Goal: Task Accomplishment & Management: Manage account settings

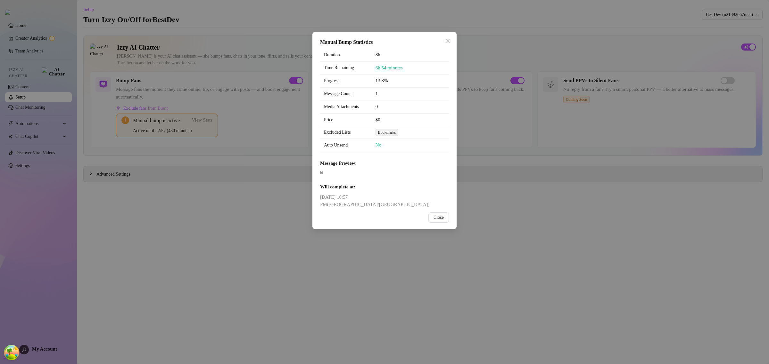
click at [388, 199] on span "Sunday, August 24, 2025 10:57 PM ( Asia/Jerusalem )" at bounding box center [384, 201] width 129 height 15
click at [439, 215] on span "Close" at bounding box center [438, 217] width 10 height 5
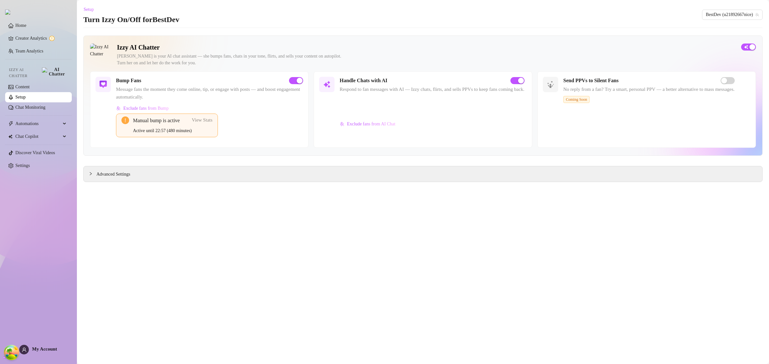
drag, startPoint x: 373, startPoint y: 254, endPoint x: 290, endPoint y: 188, distance: 106.0
click at [372, 251] on main "Setup Turn Izzy On/Off for BestDev BestDev (u21892667nice) Izzy AI Chatter Izzy…" at bounding box center [423, 182] width 692 height 364
click at [208, 119] on span "View Stats" at bounding box center [202, 120] width 21 height 5
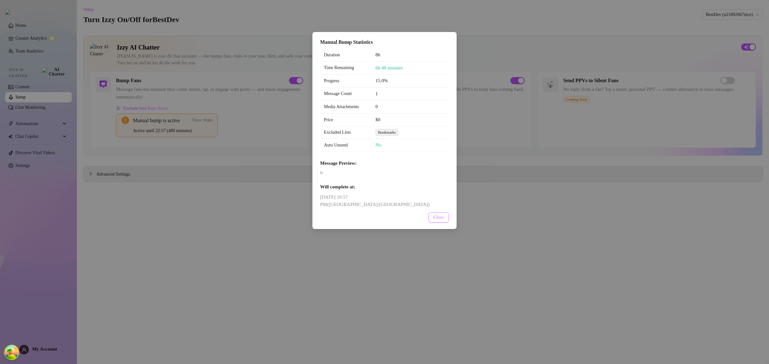
click at [438, 215] on span "Close" at bounding box center [438, 217] width 10 height 5
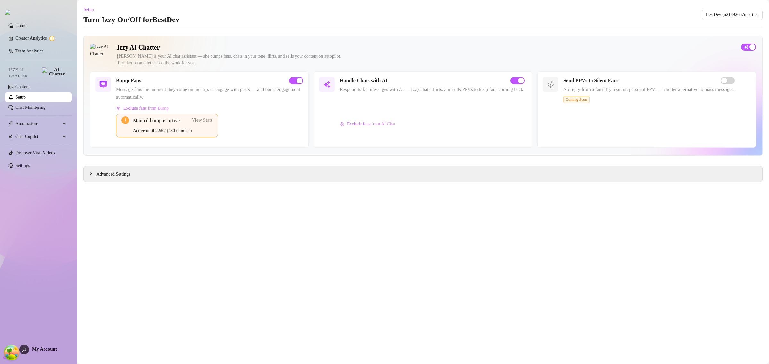
click at [206, 119] on span "View Stats" at bounding box center [202, 120] width 21 height 5
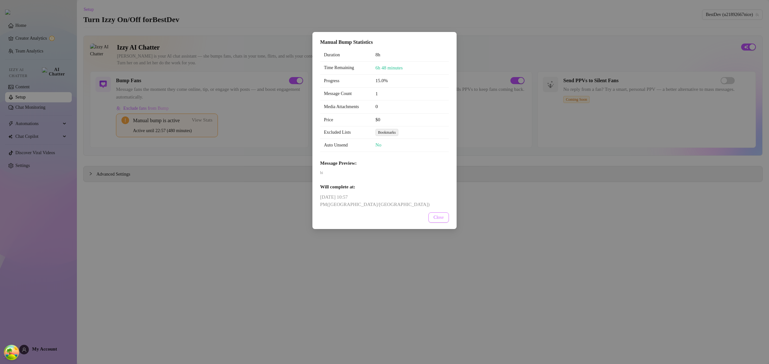
click at [438, 215] on span "Close" at bounding box center [438, 217] width 10 height 5
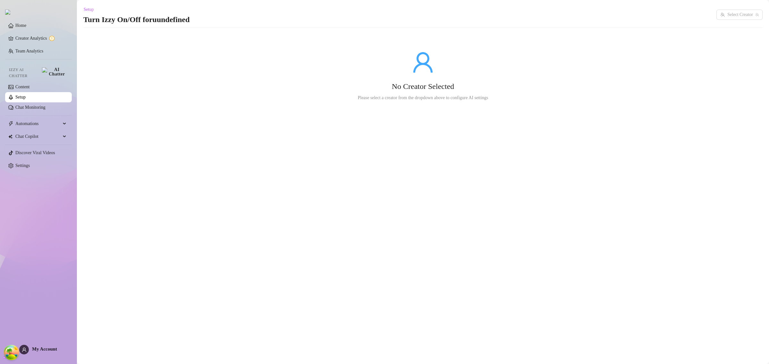
click at [334, 134] on main "Setup Turn Izzy On/Off for uundefined Select Creator No Creator Selected Please…" at bounding box center [423, 182] width 692 height 364
click at [26, 95] on link "Setup" at bounding box center [20, 97] width 10 height 5
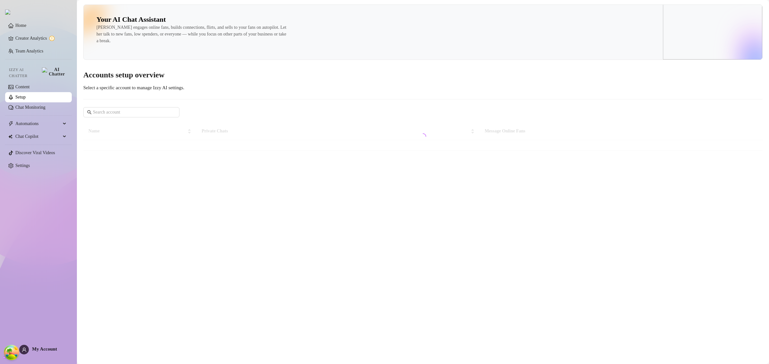
click at [735, 18] on img at bounding box center [712, 26] width 99 height 65
click at [736, 16] on img at bounding box center [712, 26] width 99 height 65
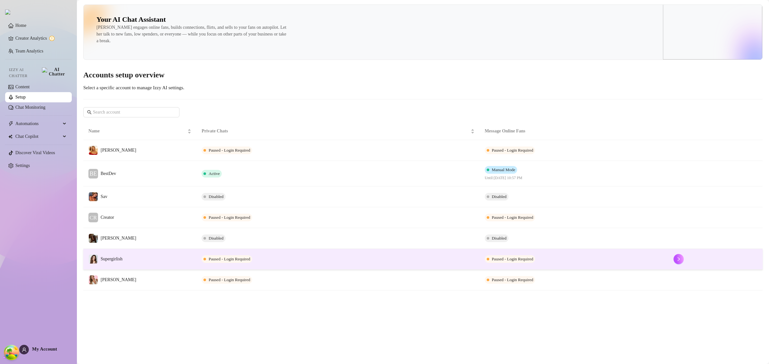
drag, startPoint x: 243, startPoint y: 306, endPoint x: 270, endPoint y: 265, distance: 48.9
click at [243, 306] on main "Your AI Chat Assistant Izzy engages online fans, builds connections, flirts, an…" at bounding box center [423, 182] width 692 height 364
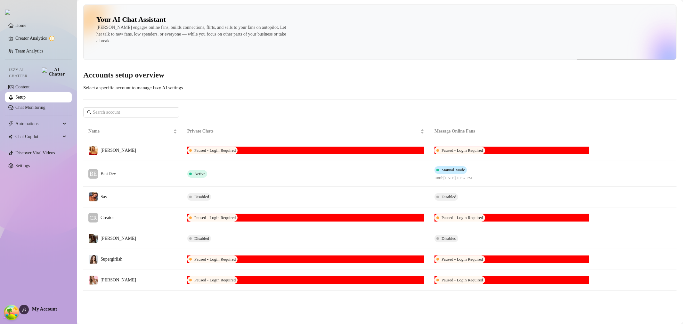
click at [290, 72] on h3 "Accounts setup overview" at bounding box center [379, 75] width 593 height 10
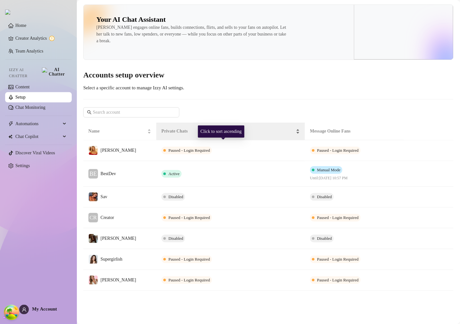
click at [296, 135] on div "Private Chats" at bounding box center [230, 131] width 138 height 7
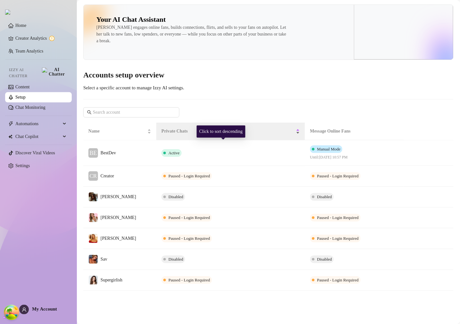
click at [293, 135] on div "Private Chats" at bounding box center [230, 131] width 138 height 7
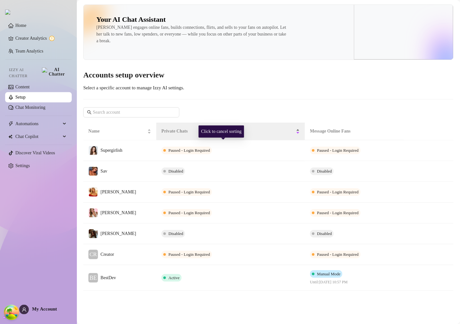
click at [293, 135] on div "Private Chats" at bounding box center [230, 131] width 138 height 7
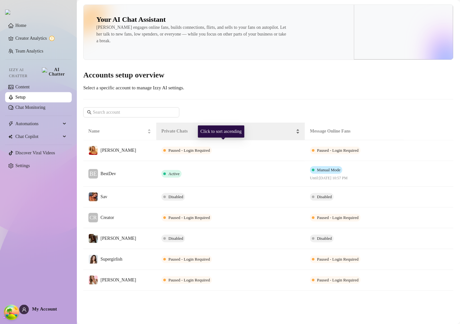
click at [293, 135] on div "Private Chats" at bounding box center [230, 131] width 138 height 7
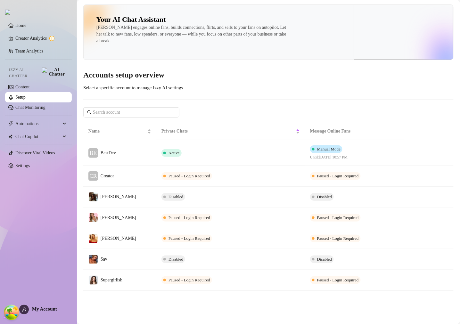
drag, startPoint x: 232, startPoint y: 159, endPoint x: 232, endPoint y: 143, distance: 15.4
click at [232, 159] on td "Active" at bounding box center [230, 153] width 149 height 26
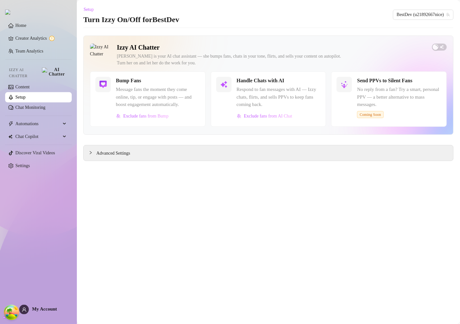
click at [264, 45] on div "Home Creator Analytics Team Analytics Izzy AI Chatter Content Setup Chat Monito…" at bounding box center [230, 162] width 460 height 324
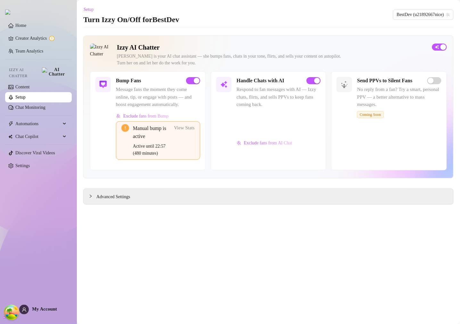
click at [26, 98] on link "Setup" at bounding box center [20, 97] width 10 height 5
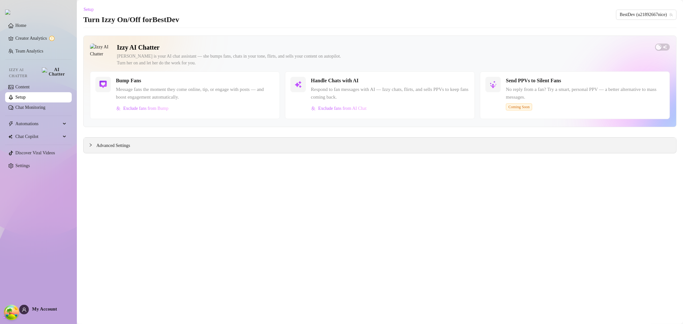
click at [178, 146] on div "Advanced Settings" at bounding box center [380, 145] width 593 height 15
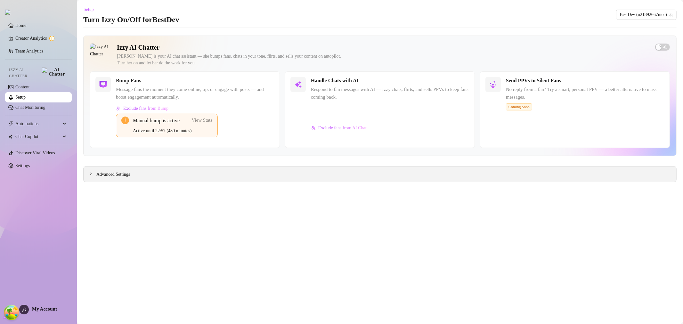
click at [130, 145] on div "Bump Fans Message fans the moment they come online, tip, or engage with posts —…" at bounding box center [185, 109] width 190 height 76
click at [124, 177] on span "Advanced Settings" at bounding box center [113, 174] width 34 height 7
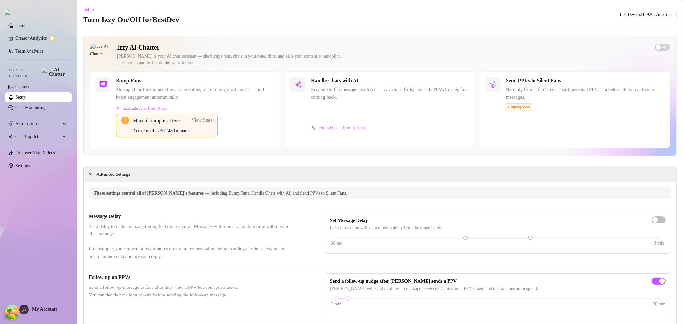
click at [192, 134] on div "Active until 22:57 (480 minutes)" at bounding box center [162, 130] width 59 height 7
click at [192, 132] on div "Active until 22:57 (480 minutes)" at bounding box center [162, 130] width 59 height 7
click at [204, 122] on span "View Stats" at bounding box center [202, 120] width 21 height 5
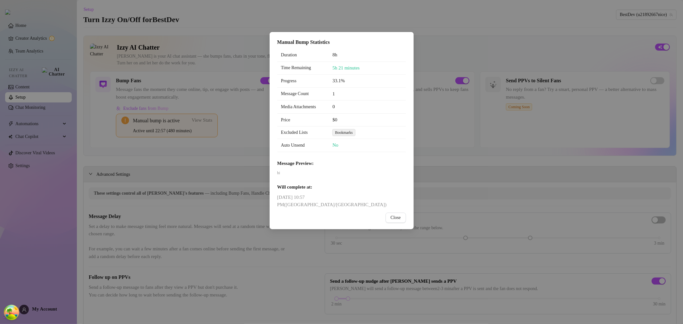
drag, startPoint x: 397, startPoint y: 214, endPoint x: 231, endPoint y: 161, distance: 175.0
click at [397, 213] on button "Close" at bounding box center [396, 218] width 20 height 10
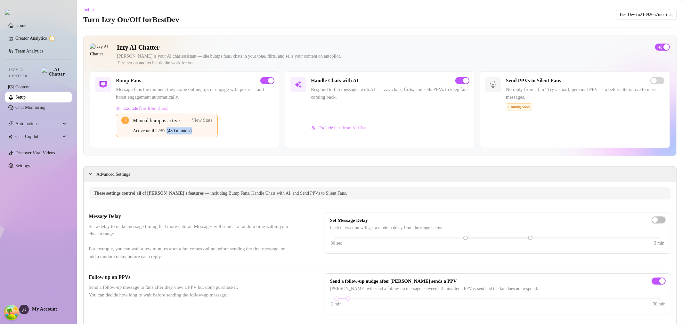
drag, startPoint x: 199, startPoint y: 132, endPoint x: 169, endPoint y: 132, distance: 30.1
click at [169, 132] on div "Manual bump is active Active until 22:57 (480 minutes) View Stats" at bounding box center [167, 125] width 102 height 23
click at [27, 85] on link "Content" at bounding box center [22, 87] width 14 height 5
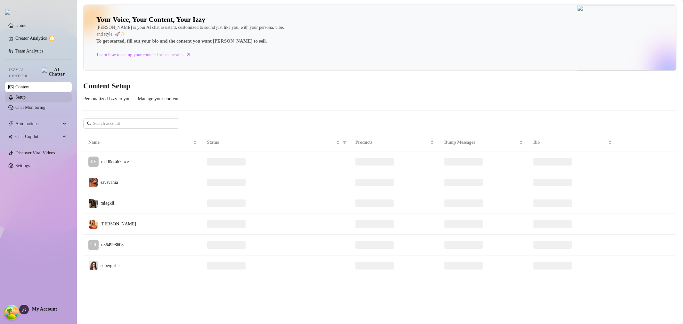
click at [26, 95] on link "Setup" at bounding box center [20, 97] width 10 height 5
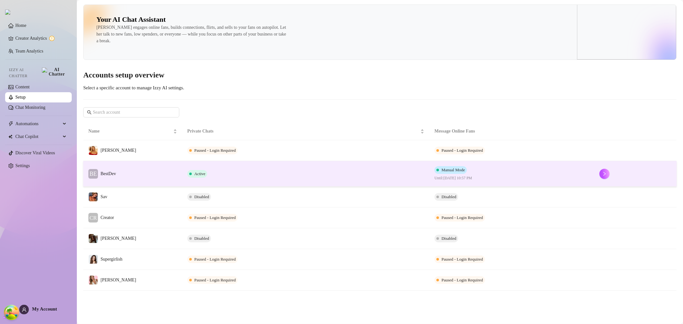
click at [514, 166] on td "Manual Mode Until: August 24, 2025 10:57 PM" at bounding box center [511, 174] width 165 height 26
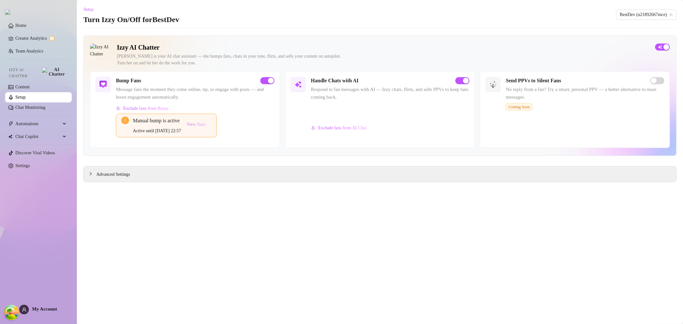
click at [204, 127] on button "View Stats" at bounding box center [196, 125] width 30 height 16
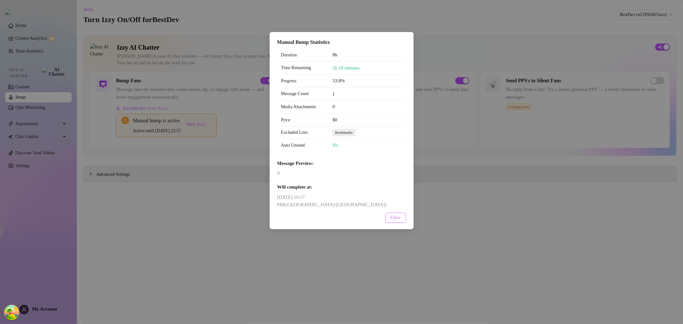
click at [395, 215] on span "Close" at bounding box center [396, 217] width 10 height 5
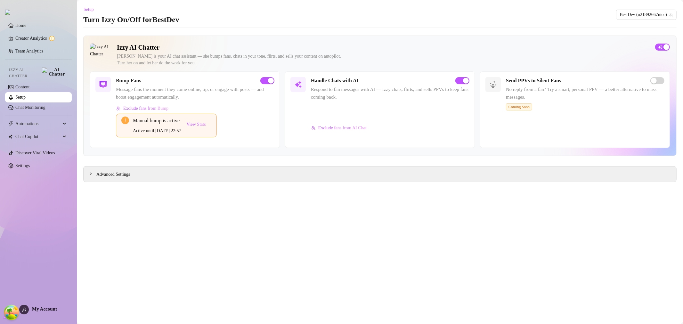
click at [180, 244] on main "Setup Turn Izzy On/Off for BestDev BestDev (u21892667nice) Izzy AI Chatter Izzy…" at bounding box center [380, 162] width 606 height 324
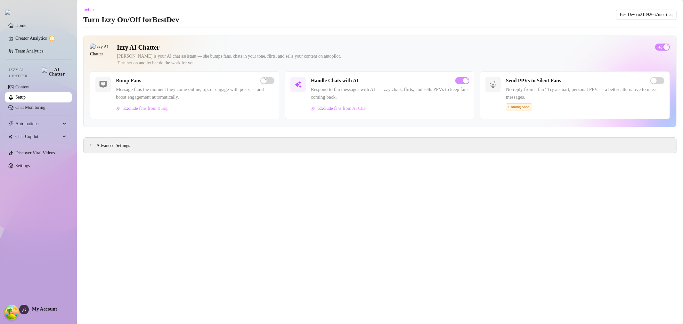
click at [26, 95] on link "Setup" at bounding box center [20, 97] width 10 height 5
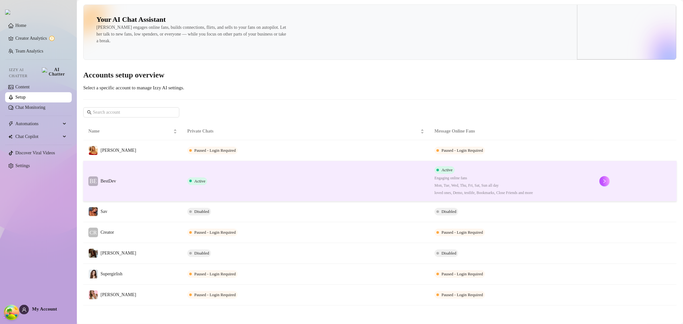
click at [268, 183] on td "Active" at bounding box center [305, 181] width 247 height 40
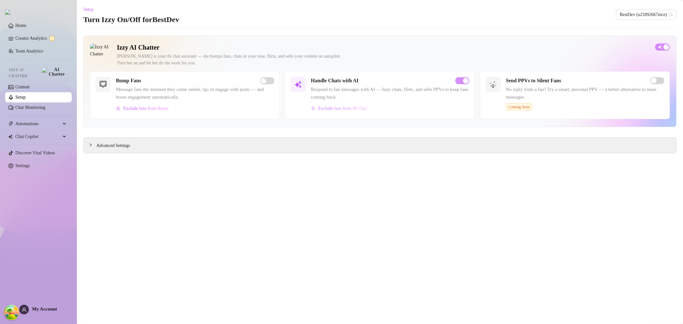
click at [362, 110] on span "Exclude fans from AI Chat" at bounding box center [342, 108] width 48 height 5
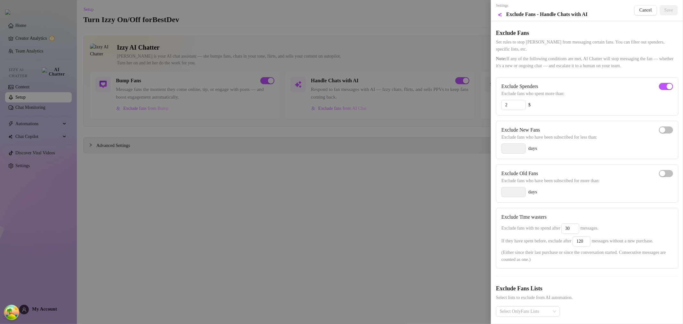
scroll to position [18, 0]
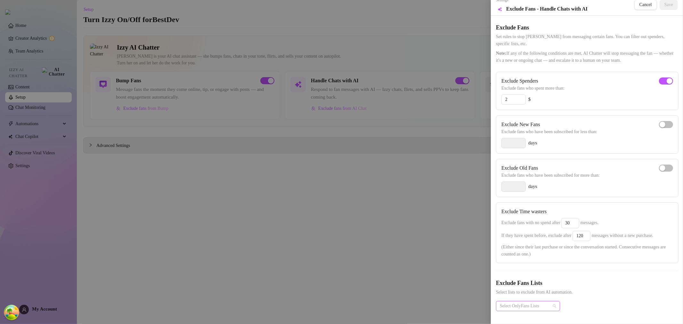
click at [526, 302] on div at bounding box center [524, 306] width 55 height 9
drag, startPoint x: 523, startPoint y: 266, endPoint x: 521, endPoint y: 257, distance: 8.9
click at [522, 265] on div "testlife" at bounding box center [528, 267] width 54 height 7
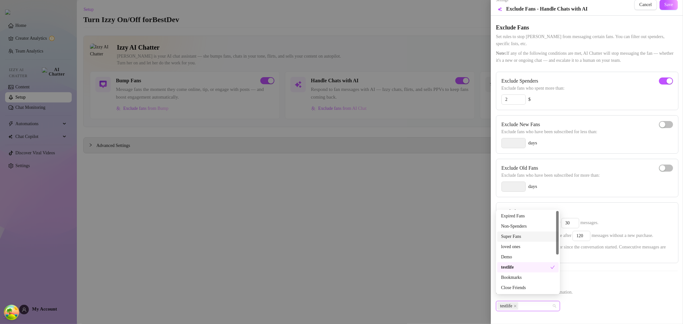
drag, startPoint x: 518, startPoint y: 239, endPoint x: 518, endPoint y: 229, distance: 9.9
click at [518, 239] on div "Super Fans" at bounding box center [528, 236] width 54 height 7
click at [525, 265] on div "testlife" at bounding box center [525, 267] width 49 height 7
click at [521, 277] on div "Bookmarks" at bounding box center [528, 277] width 54 height 7
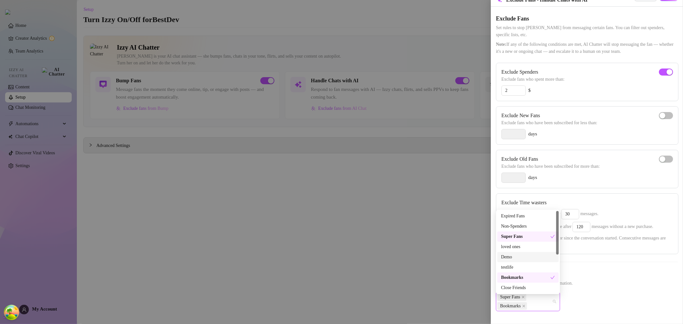
click at [520, 256] on div "Demo" at bounding box center [528, 257] width 54 height 7
drag, startPoint x: 520, startPoint y: 247, endPoint x: 599, endPoint y: 247, distance: 78.8
click at [520, 247] on div "loved ones" at bounding box center [528, 246] width 54 height 7
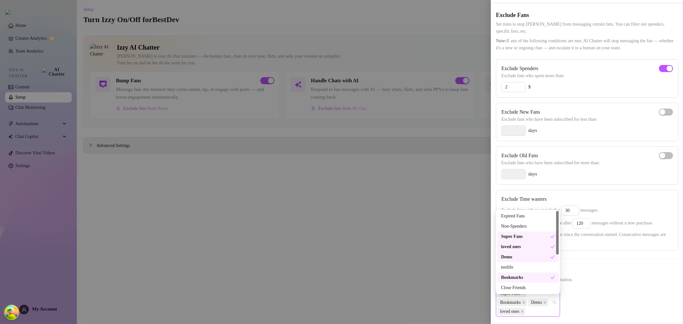
click at [640, 283] on div "Exclude Fans Lists Select lists to exclude from AI automation." at bounding box center [587, 274] width 182 height 17
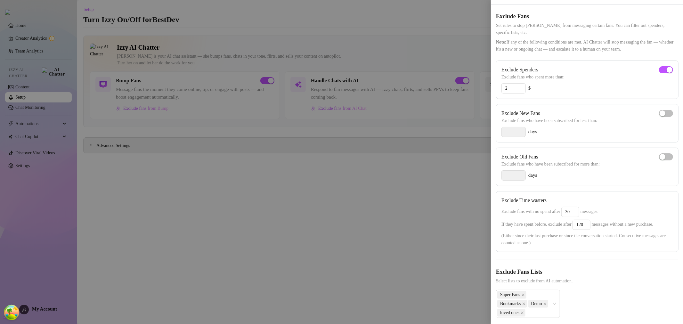
scroll to position [0, 0]
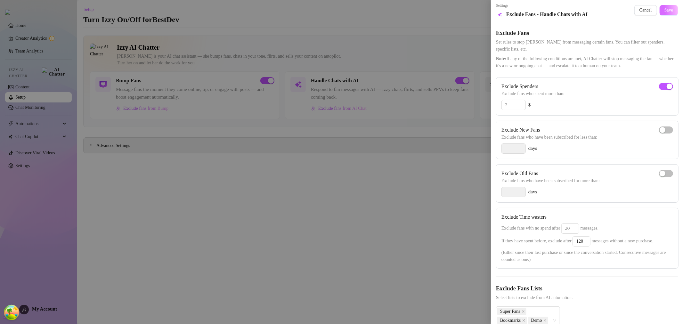
click at [661, 14] on button "Save" at bounding box center [669, 10] width 18 height 10
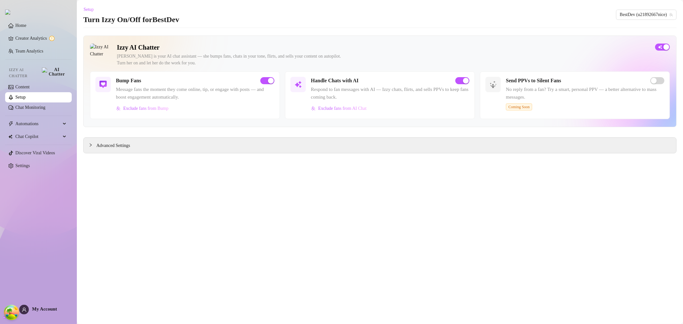
click at [26, 95] on link "Setup" at bounding box center [20, 97] width 10 height 5
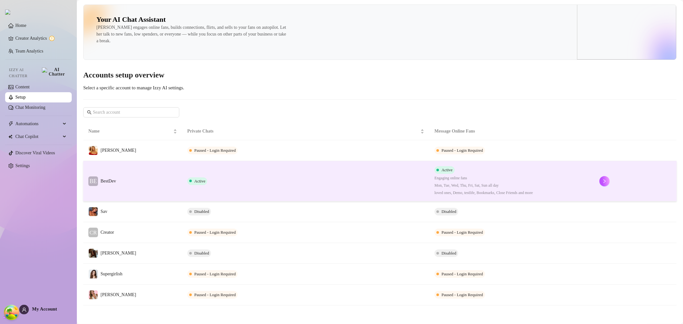
click at [306, 181] on td "Active" at bounding box center [305, 181] width 247 height 40
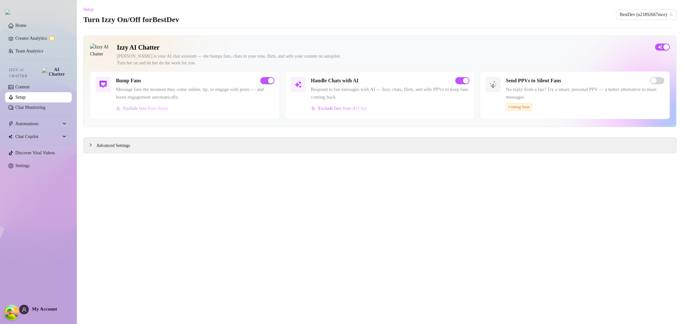
drag, startPoint x: 169, startPoint y: 109, endPoint x: 119, endPoint y: 107, distance: 50.3
click at [119, 107] on div "Exclude fans from Bump" at bounding box center [195, 108] width 159 height 10
click at [153, 108] on span "Exclude fans from Bump" at bounding box center [145, 108] width 45 height 5
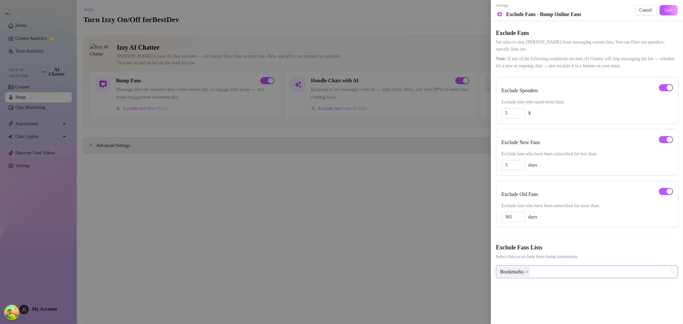
click at [555, 268] on div "Bookmarks" at bounding box center [583, 272] width 173 height 12
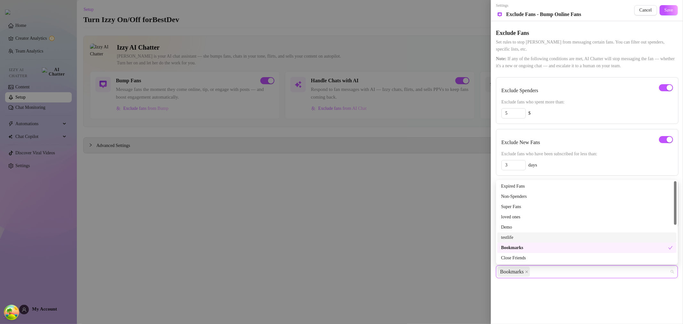
click at [545, 238] on div "testlife" at bounding box center [587, 237] width 172 height 7
click at [564, 300] on div "Settings Preview Exclude Fans - Bump Online Fans Cancel Save Exclude Fans Set r…" at bounding box center [587, 162] width 192 height 324
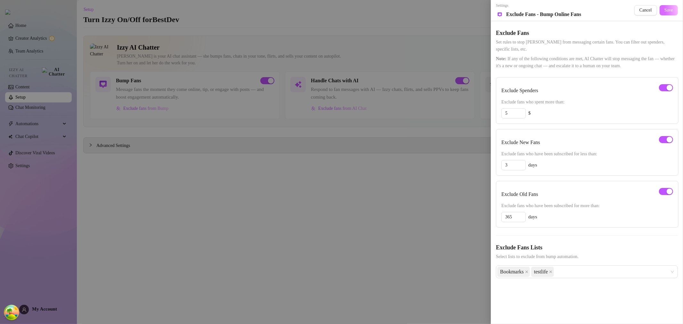
click at [676, 8] on button "Save" at bounding box center [669, 10] width 18 height 10
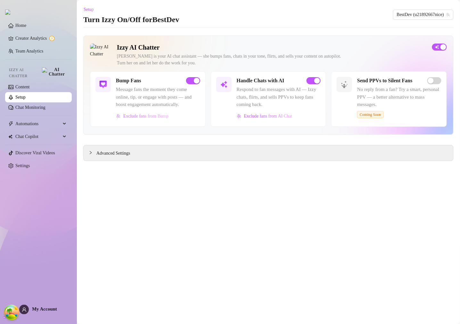
click at [158, 116] on span "Exclude fans from Bump" at bounding box center [145, 116] width 45 height 5
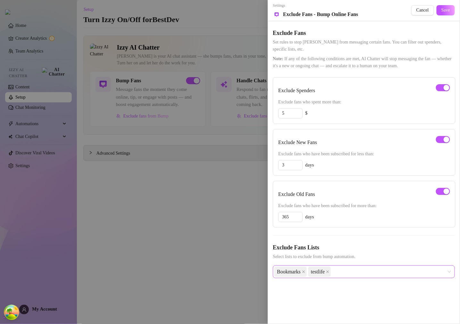
click at [366, 276] on div "Bookmarks testlife" at bounding box center [360, 272] width 173 height 12
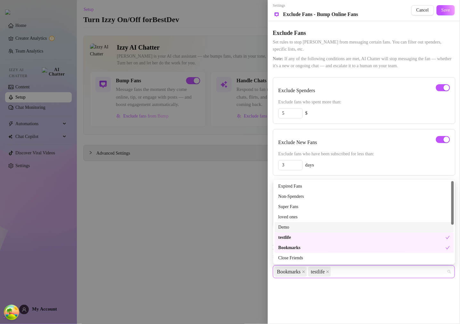
click at [335, 224] on div "Demo" at bounding box center [364, 227] width 172 height 7
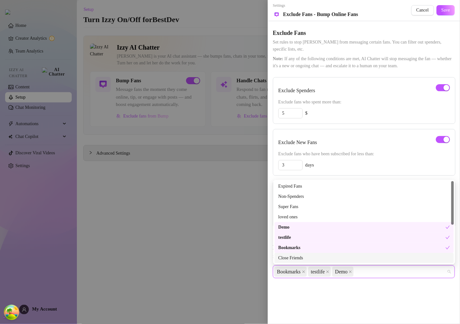
click at [338, 302] on div "Settings Preview Exclude Fans - Bump Online Fans Cancel Save Exclude Fans Set r…" at bounding box center [364, 162] width 192 height 324
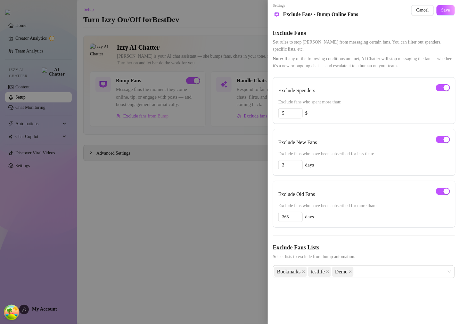
click at [219, 211] on div at bounding box center [230, 162] width 460 height 324
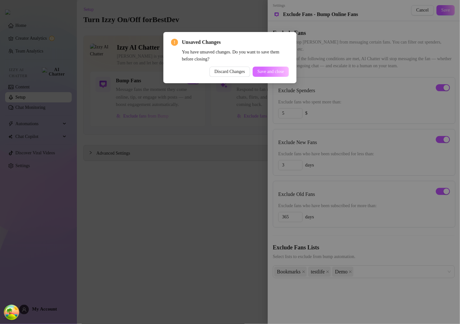
click at [267, 74] on span "Save and close" at bounding box center [270, 71] width 27 height 5
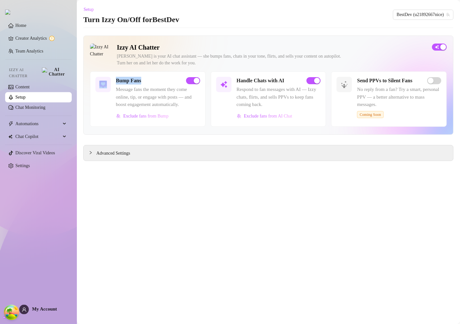
drag, startPoint x: 119, startPoint y: 84, endPoint x: 110, endPoint y: 84, distance: 9.0
click at [110, 84] on div "Bump Fans Message fans the moment they come online, tip, or engage with posts —…" at bounding box center [148, 98] width 116 height 55
copy div "Bump Fans"
click at [145, 152] on div "Advanced Settings" at bounding box center [269, 152] width 370 height 15
click at [130, 151] on span "Advanced Settings" at bounding box center [113, 153] width 34 height 7
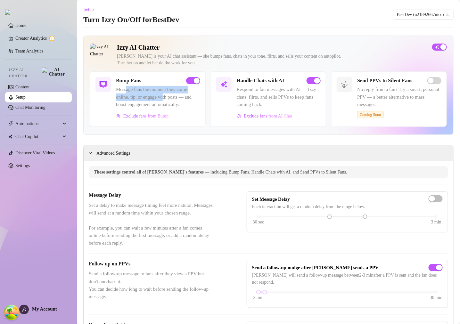
drag, startPoint x: 127, startPoint y: 91, endPoint x: 166, endPoint y: 97, distance: 39.2
click at [166, 97] on span "Message fans the moment they come online, tip, or engage with posts — and boost…" at bounding box center [158, 97] width 84 height 23
copy span "age fans the moment they come online, tip, or engage wi"
click at [26, 95] on link "Setup" at bounding box center [20, 97] width 10 height 5
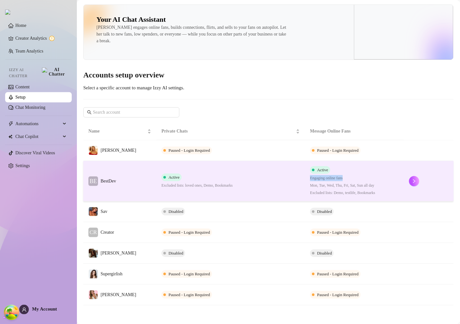
drag, startPoint x: 341, startPoint y: 178, endPoint x: 303, endPoint y: 177, distance: 38.4
click at [310, 177] on span "Engaging online fans" at bounding box center [342, 178] width 65 height 6
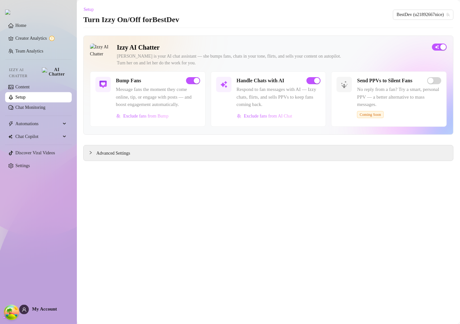
click at [26, 95] on link "Setup" at bounding box center [20, 97] width 10 height 5
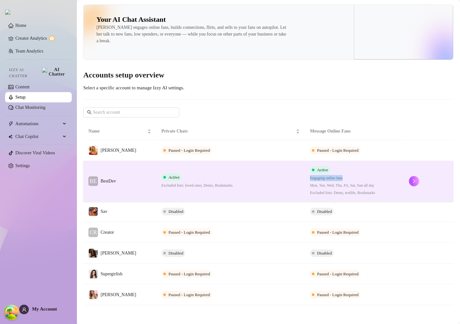
copy span "Engaging online fans"
drag, startPoint x: 340, startPoint y: 179, endPoint x: 300, endPoint y: 176, distance: 40.5
click at [305, 176] on td "Active Engaging online fans Mon, Tue, Wed, Thu, Fri, Sat, Sun all day Excluded …" at bounding box center [354, 181] width 99 height 40
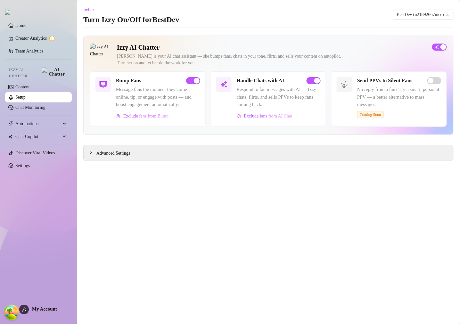
click at [26, 95] on link "Setup" at bounding box center [20, 97] width 10 height 5
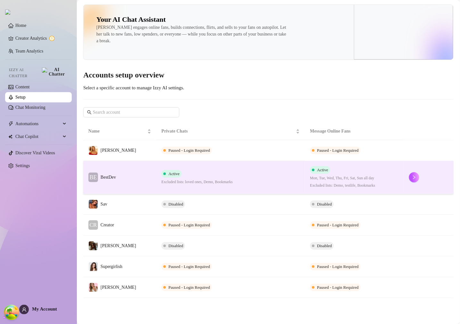
click at [248, 170] on td "Active Excluded lists: loved ones, Demo, Bookmarks" at bounding box center [230, 177] width 149 height 33
